Goal: Information Seeking & Learning: Learn about a topic

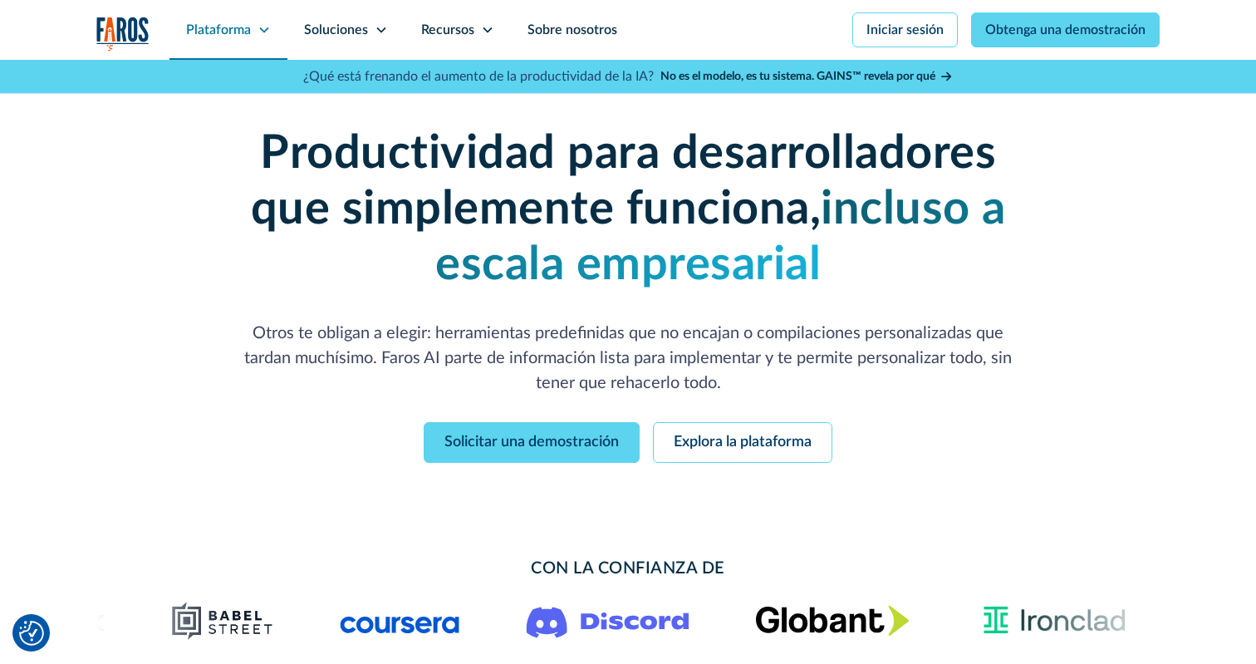
click at [255, 32] on div "Plataforma" at bounding box center [228, 30] width 118 height 60
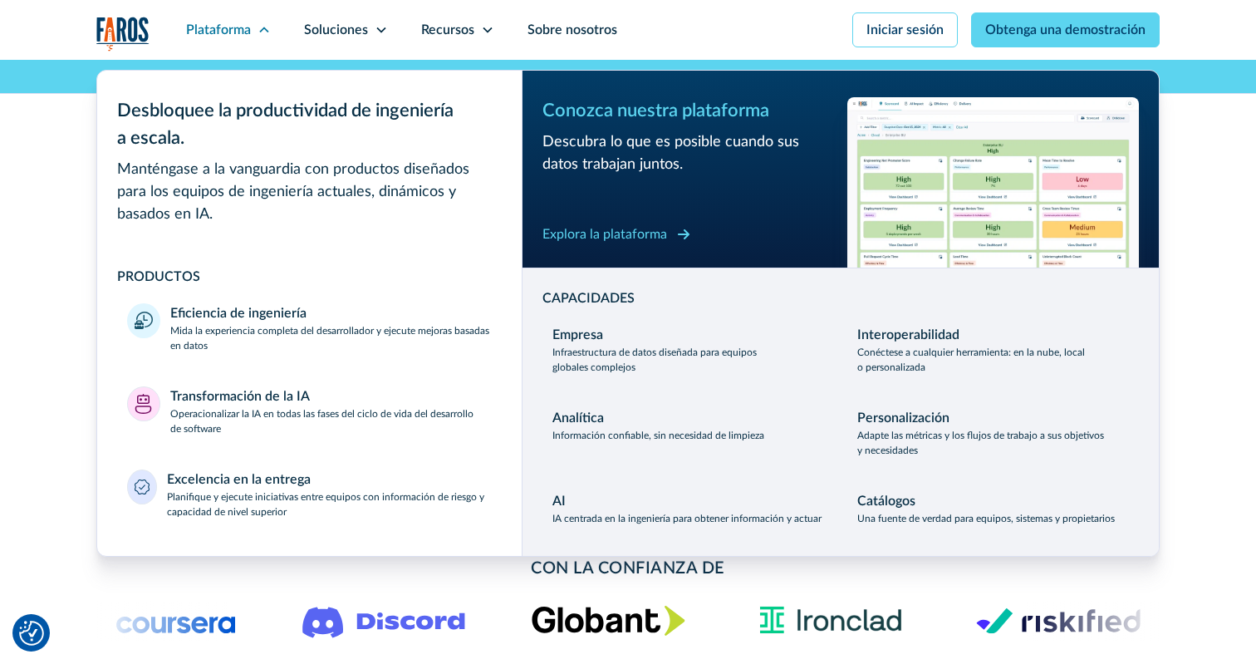
click at [662, 234] on font "Explora la plataforma" at bounding box center [604, 234] width 125 height 13
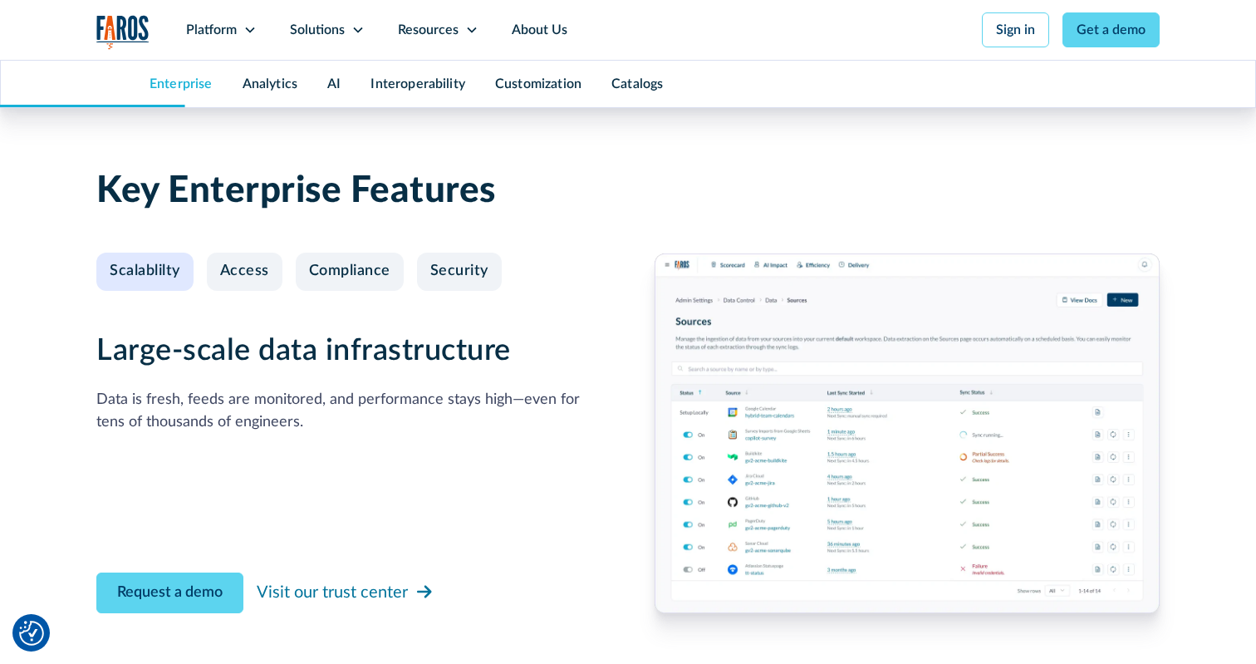
scroll to position [1796, 0]
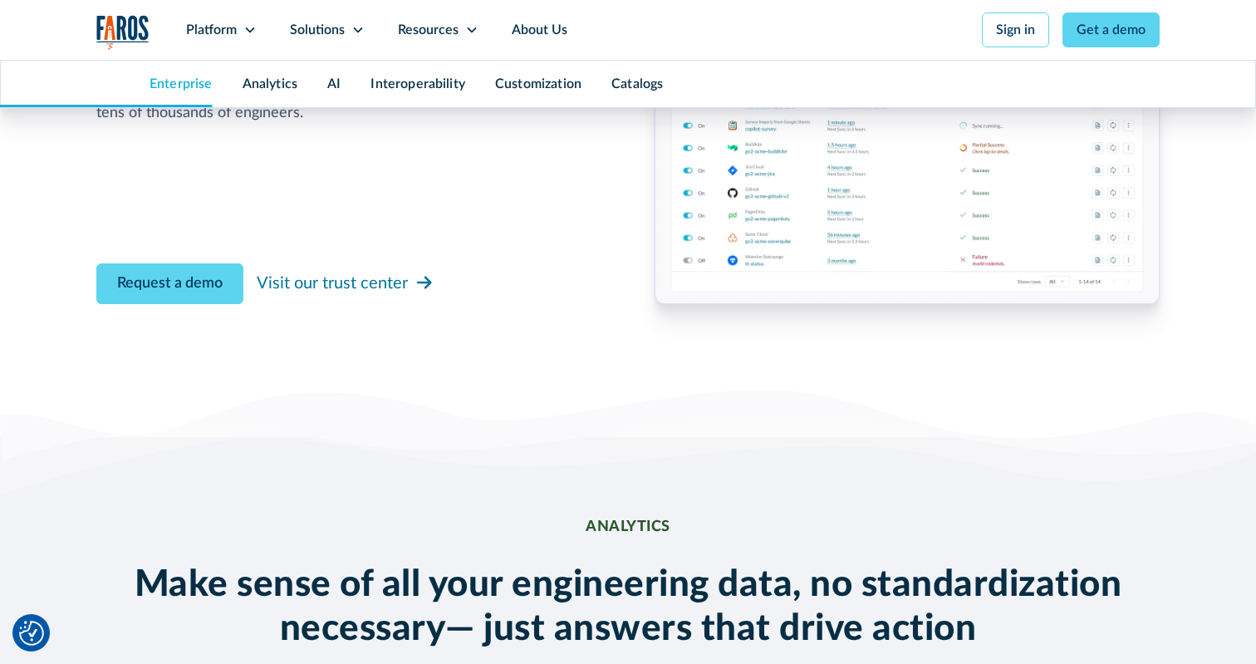
click at [701, 313] on div "Key Enterprise Features Scalablilty Access Compliance Security Large-scale data…" at bounding box center [627, 105] width 1063 height 556
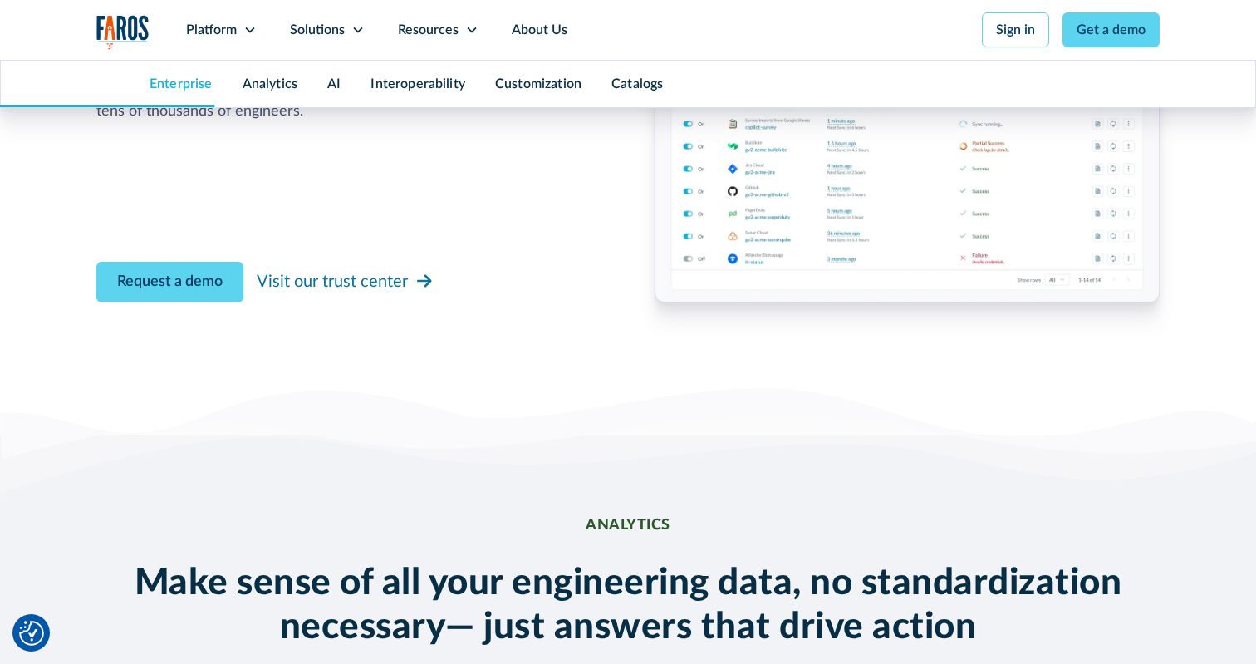
scroll to position [1993, 0]
click at [763, 185] on img at bounding box center [906, 123] width 505 height 360
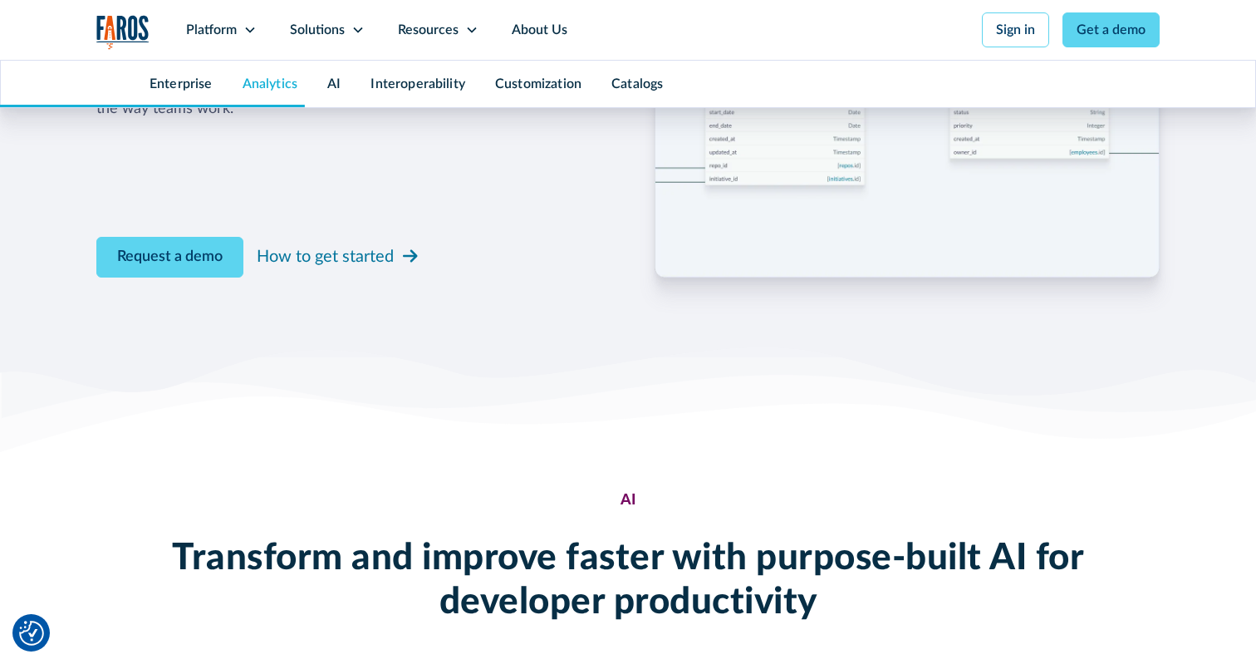
scroll to position [3144, 0]
